Goal: Transaction & Acquisition: Purchase product/service

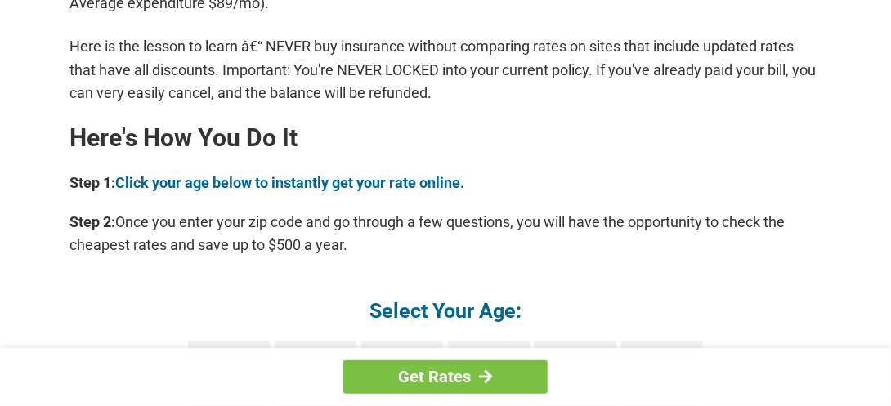
scroll to position [1553, 0]
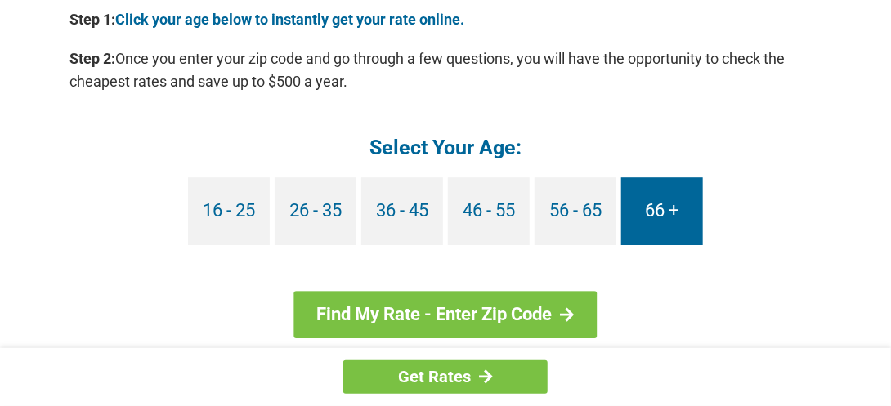
click at [673, 202] on link "66 +" at bounding box center [662, 211] width 82 height 68
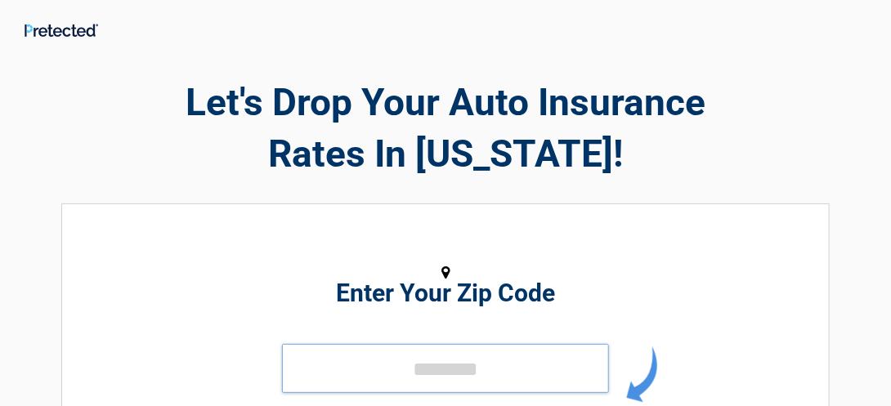
click at [422, 367] on input "tel" at bounding box center [445, 368] width 327 height 49
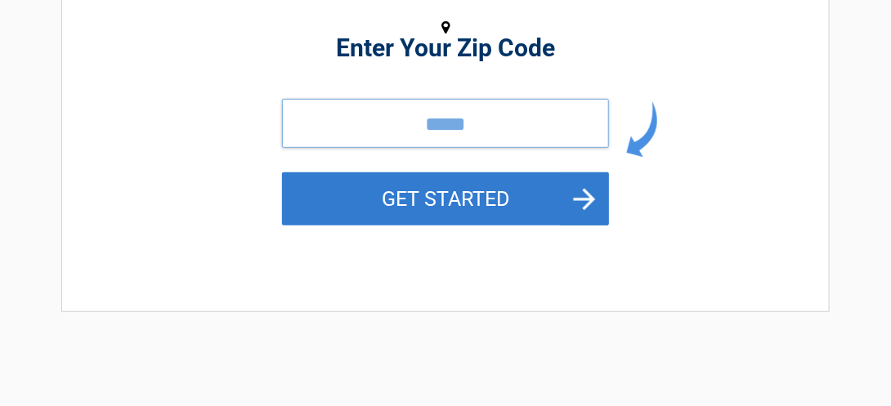
type input "*****"
click at [472, 185] on button "GET STARTED" at bounding box center [445, 198] width 327 height 53
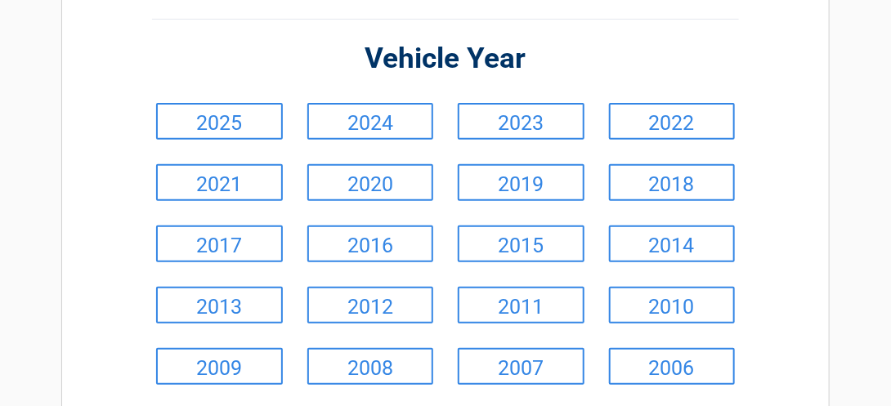
scroll to position [163, 0]
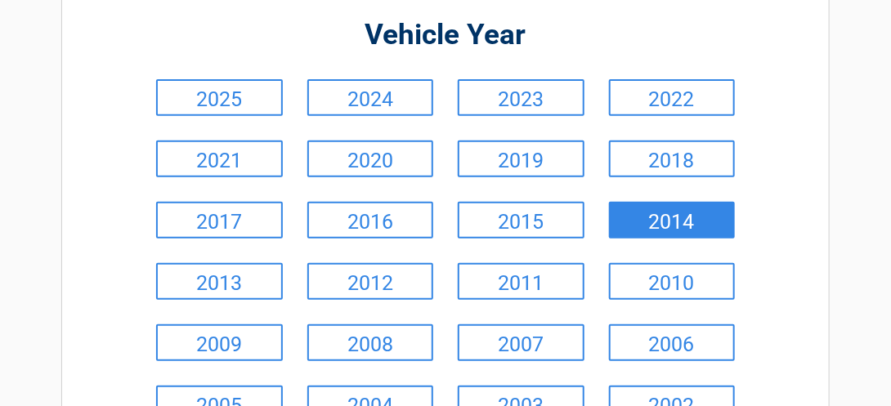
click at [669, 221] on link "2014" at bounding box center [672, 220] width 127 height 37
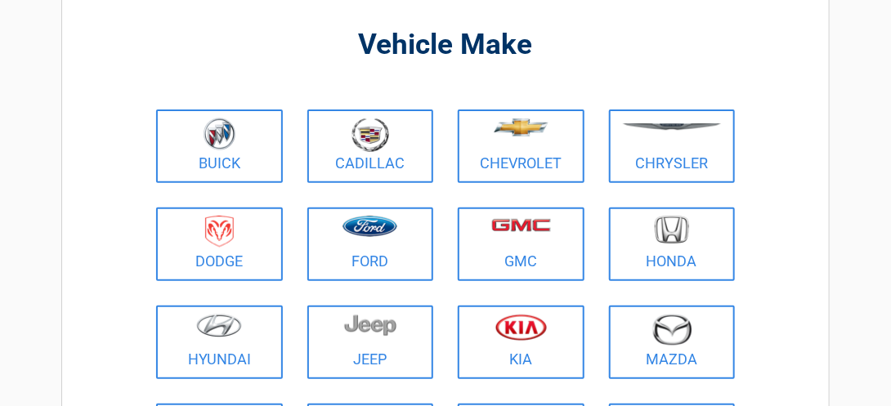
scroll to position [0, 0]
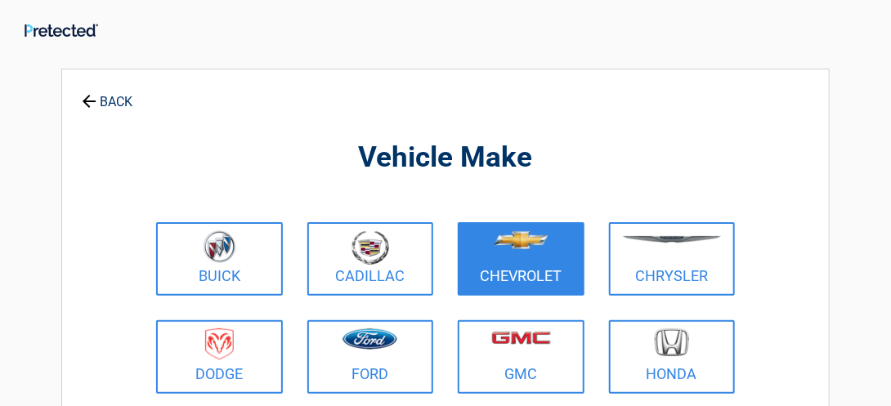
click at [529, 236] on img at bounding box center [521, 240] width 55 height 18
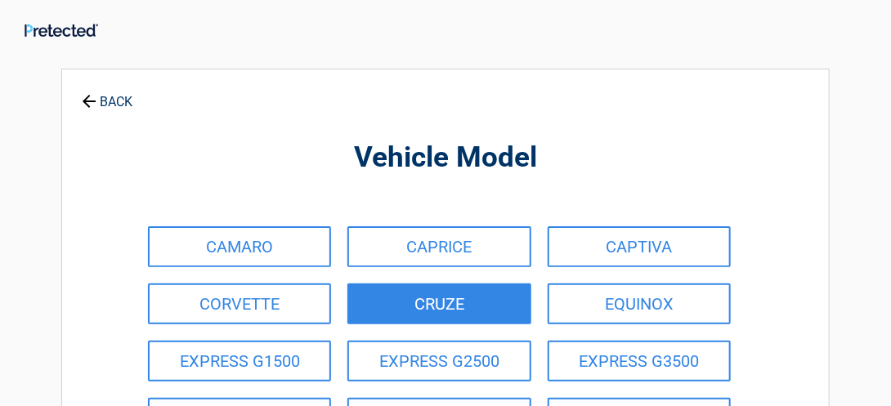
click at [456, 294] on link "CRUZE" at bounding box center [438, 304] width 183 height 41
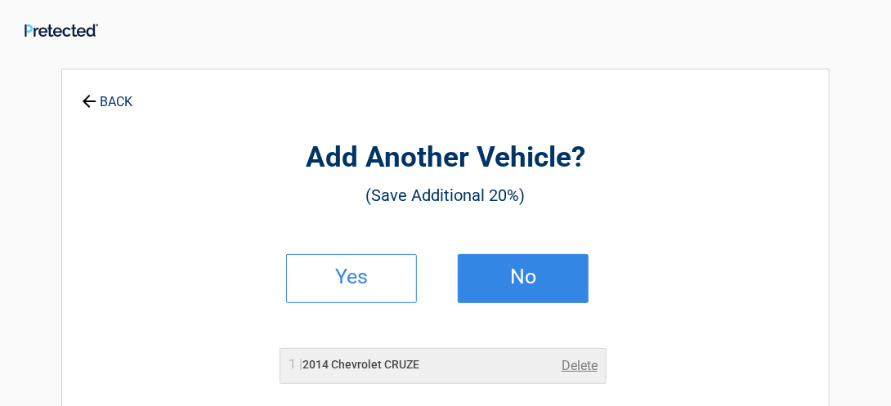
click at [506, 266] on link "No" at bounding box center [523, 278] width 131 height 49
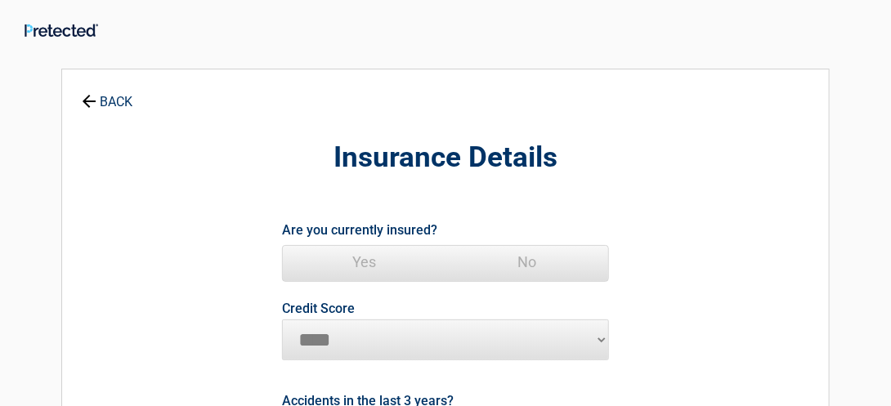
scroll to position [82, 0]
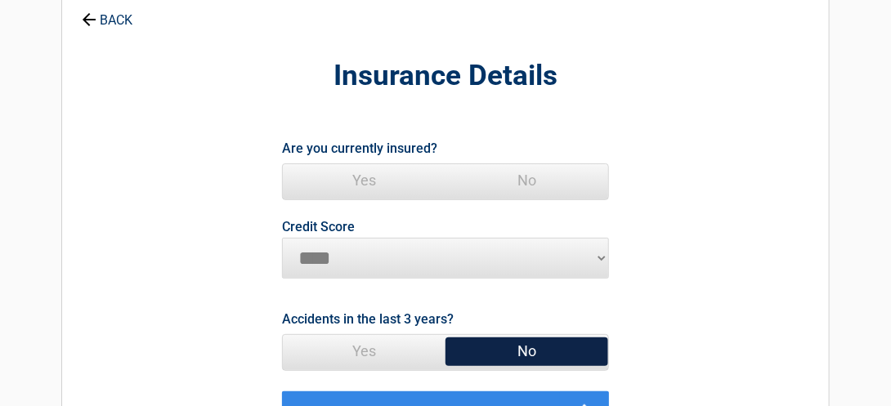
click at [365, 172] on span "Yes" at bounding box center [364, 180] width 163 height 33
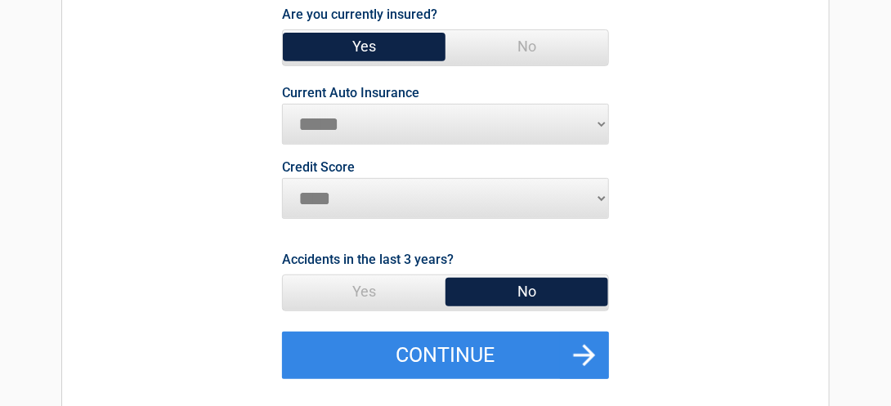
scroll to position [245, 0]
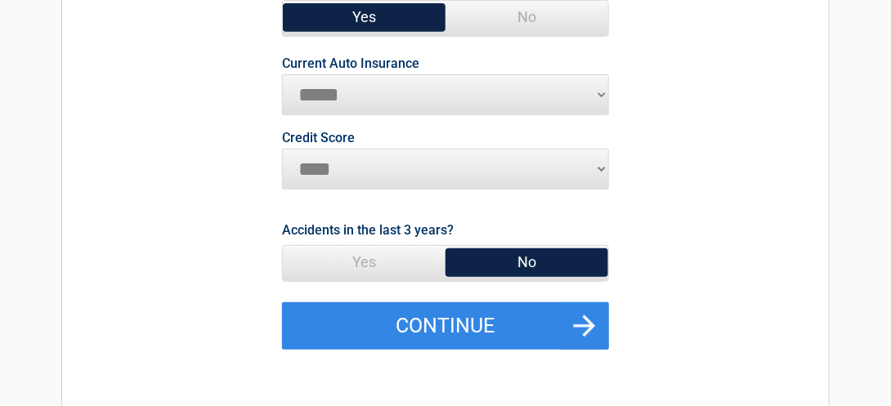
click at [599, 168] on select "********* **** ******* ****" at bounding box center [445, 169] width 327 height 41
click at [282, 149] on select "********* **** ******* ****" at bounding box center [445, 169] width 327 height 41
click at [369, 251] on span "Yes" at bounding box center [364, 262] width 163 height 33
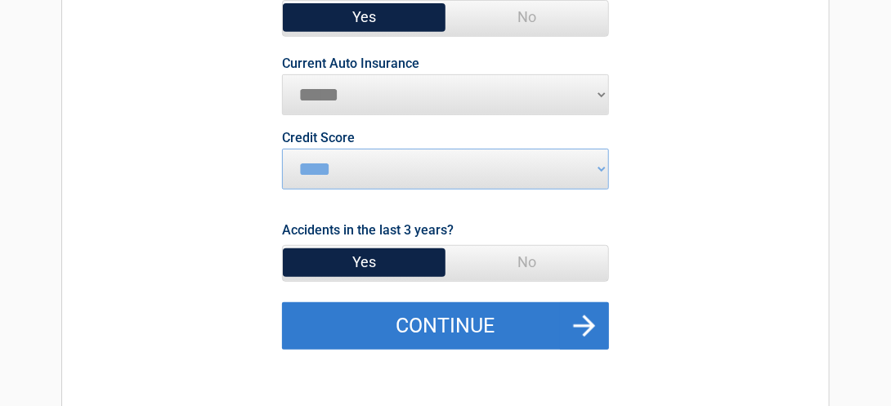
click at [425, 326] on button "Continue" at bounding box center [445, 325] width 327 height 47
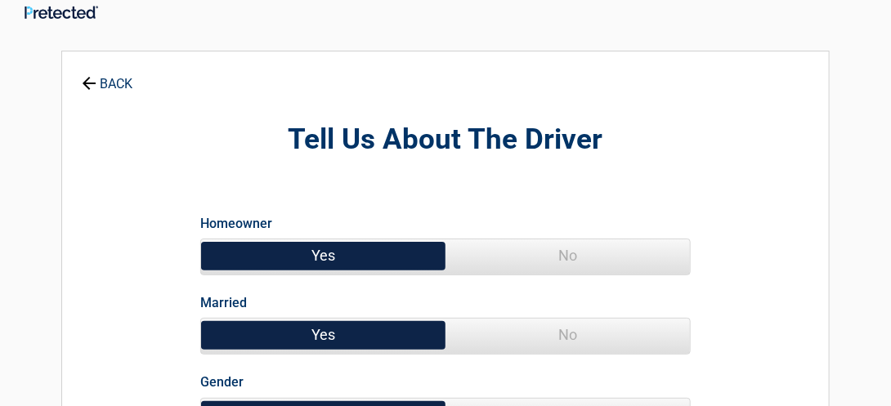
scroll to position [0, 0]
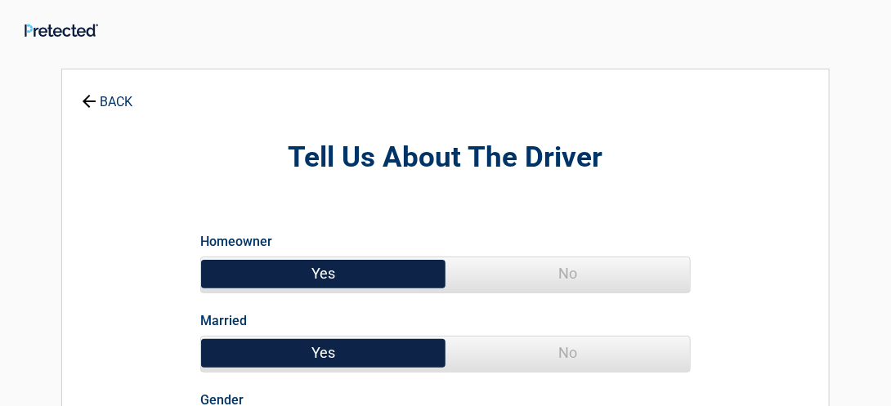
click at [372, 263] on span "Yes" at bounding box center [323, 273] width 244 height 33
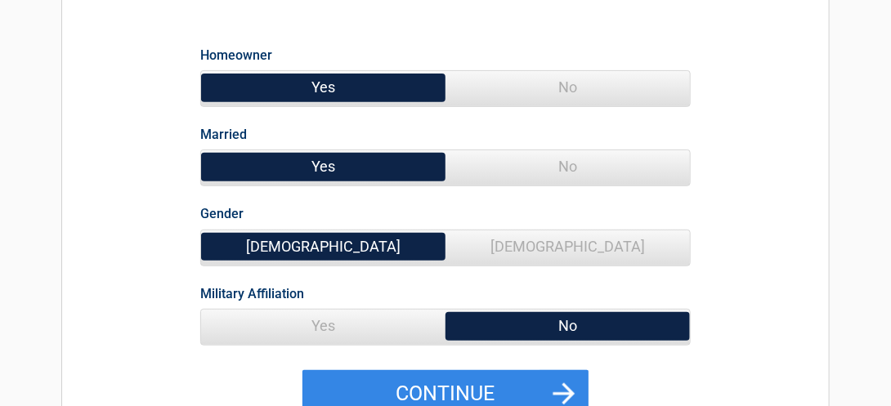
scroll to position [163, 0]
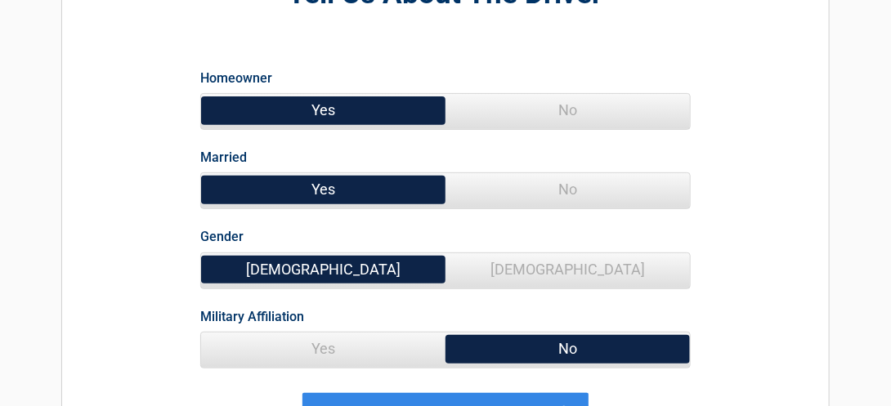
click at [345, 110] on span "Yes" at bounding box center [323, 110] width 244 height 33
click at [563, 186] on span "No" at bounding box center [567, 189] width 244 height 33
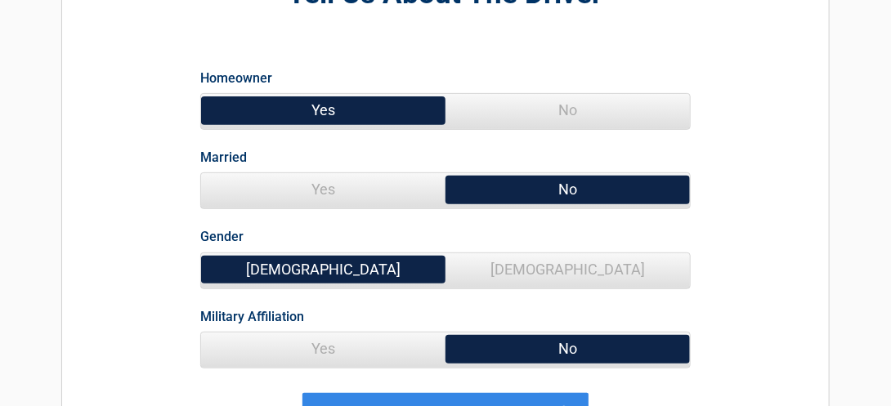
click at [566, 263] on span "Female" at bounding box center [567, 269] width 244 height 33
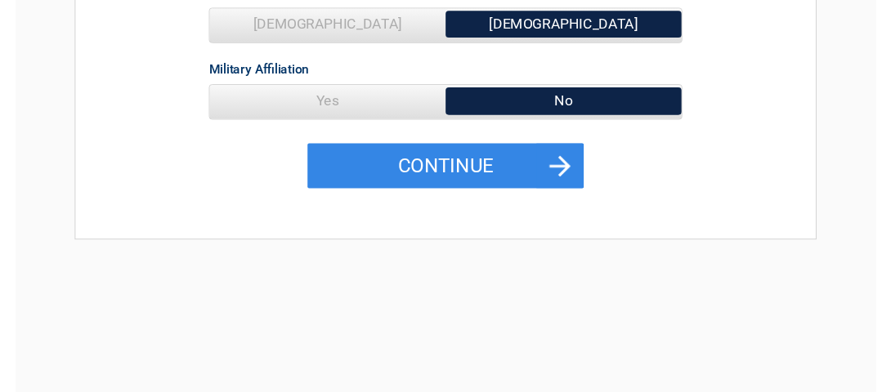
scroll to position [409, 0]
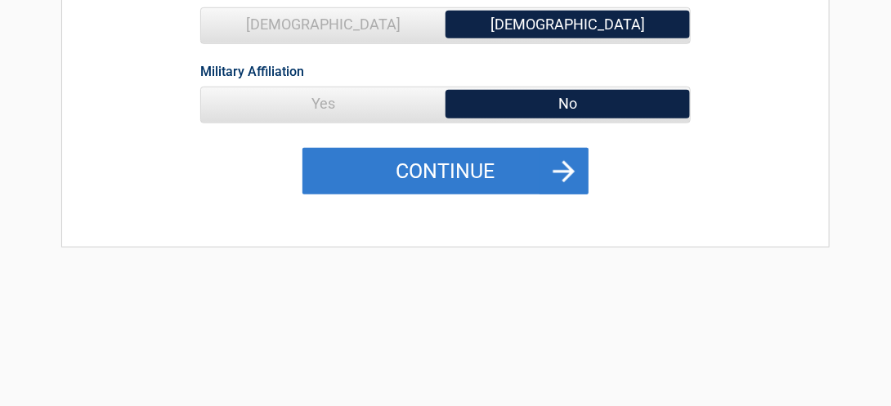
click at [484, 169] on button "Continue" at bounding box center [445, 171] width 286 height 47
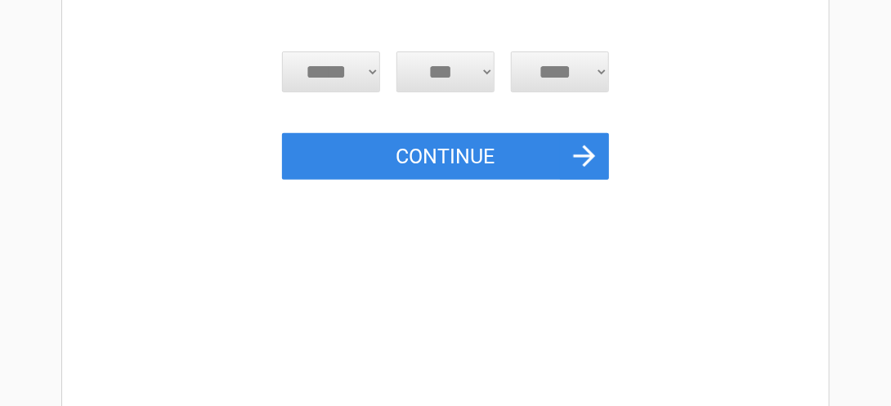
scroll to position [0, 0]
